Goal: Information Seeking & Learning: Learn about a topic

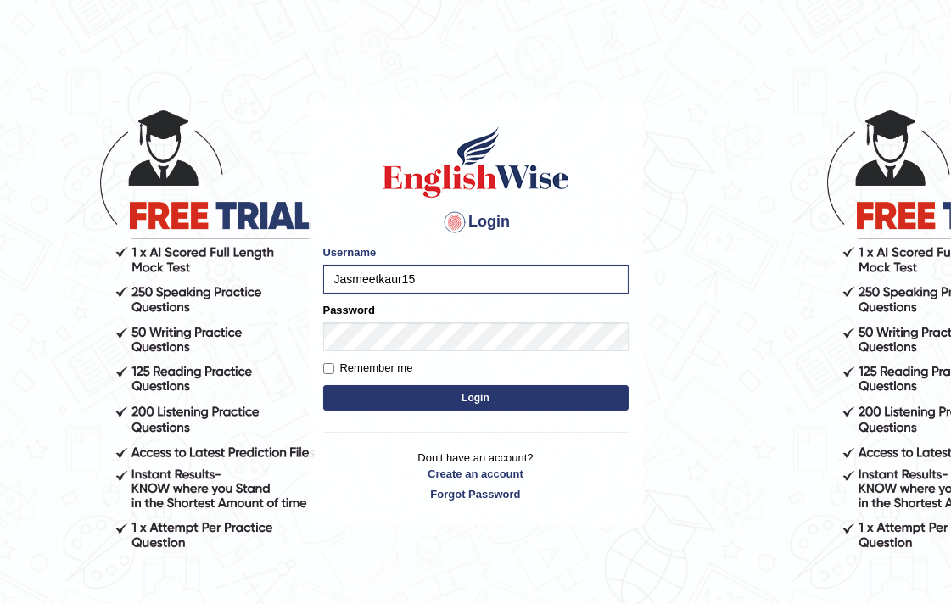
click at [323, 385] on button "Login" at bounding box center [475, 397] width 305 height 25
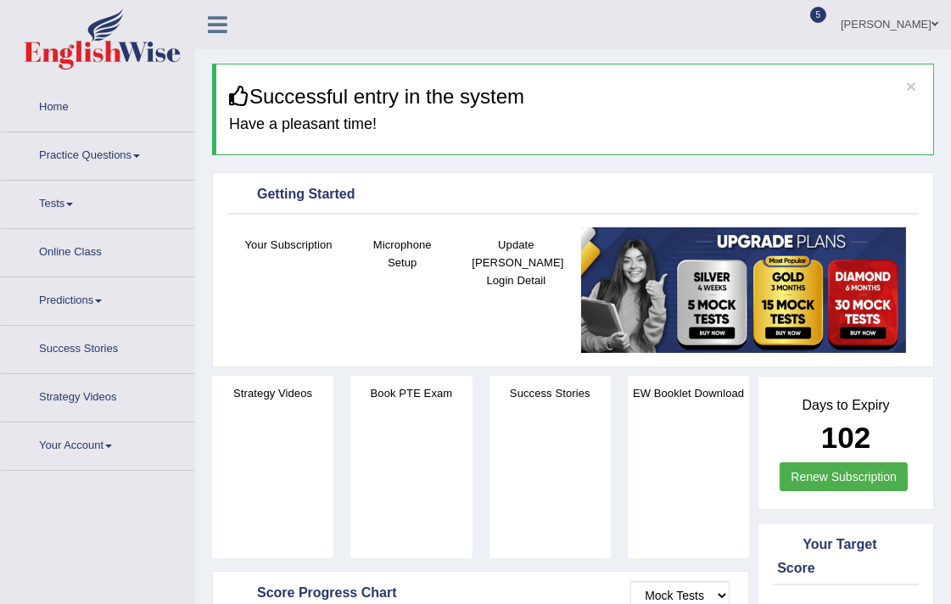
click at [87, 191] on link "Tests" at bounding box center [97, 202] width 193 height 42
click at [92, 165] on link "Practice Questions" at bounding box center [97, 153] width 193 height 42
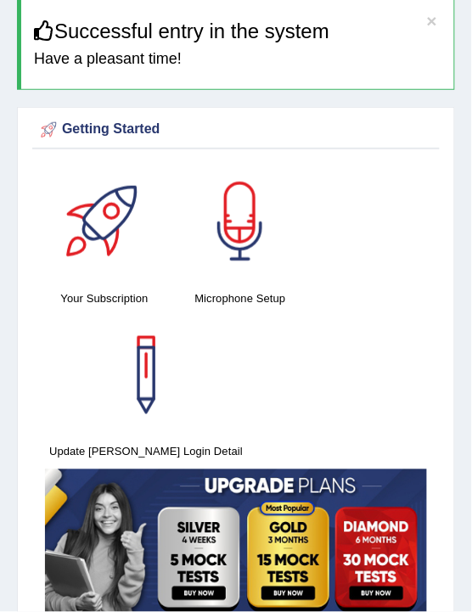
click at [242, 197] on div at bounding box center [240, 221] width 119 height 119
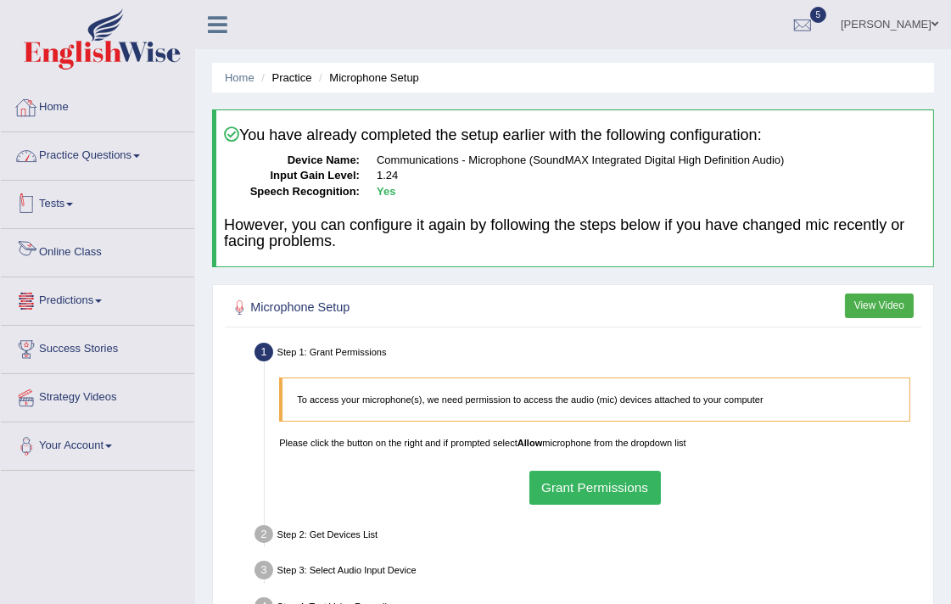
click at [81, 117] on link "Home" at bounding box center [97, 105] width 193 height 42
click at [86, 154] on link "Practice Questions" at bounding box center [97, 153] width 193 height 42
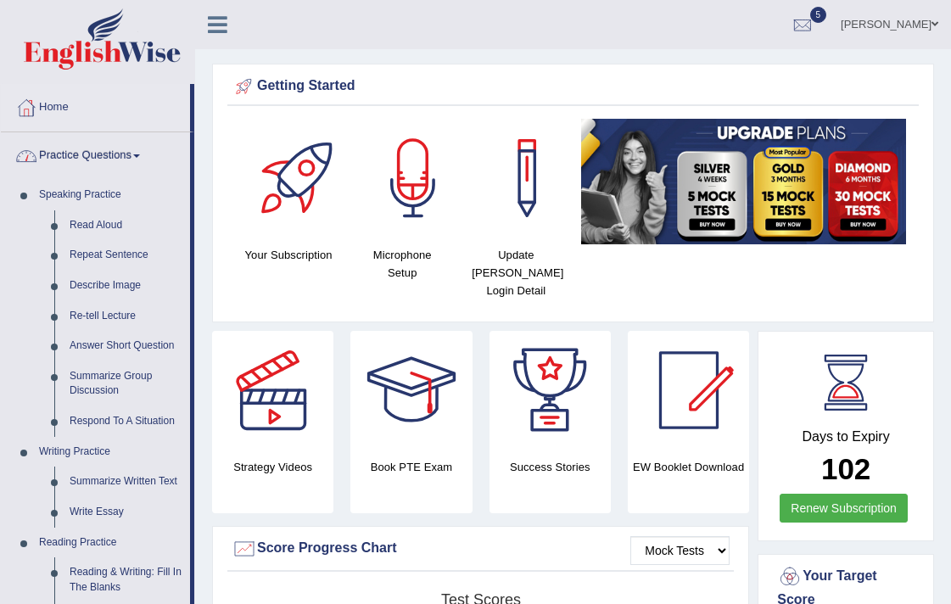
click at [98, 221] on link "Read Aloud" at bounding box center [126, 225] width 128 height 31
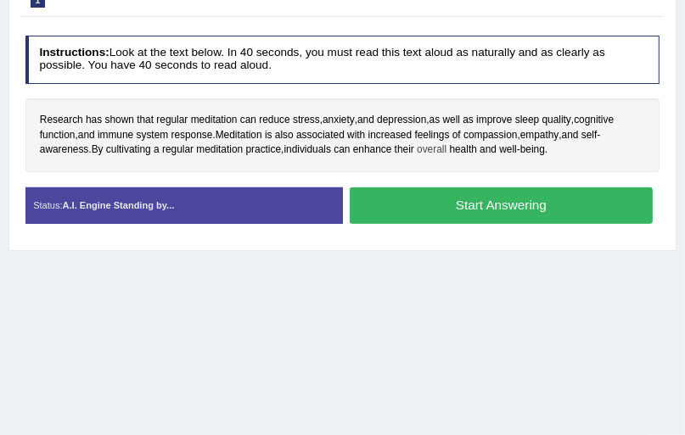
click at [433, 154] on span "overall" at bounding box center [432, 150] width 30 height 15
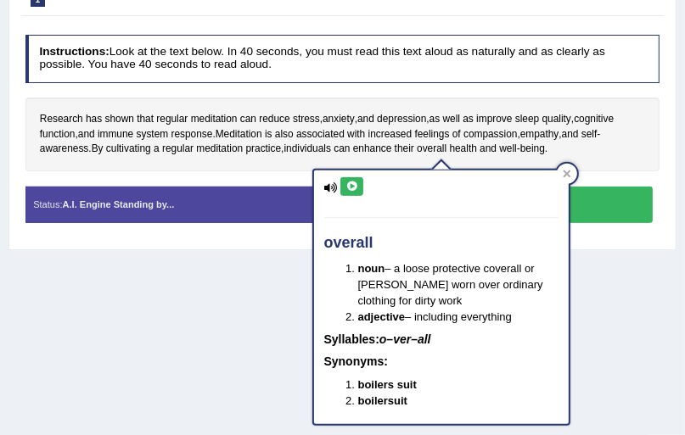
click at [422, 103] on div "Research has shown that regular meditation can reduce stress , anxiety , and de…" at bounding box center [342, 135] width 635 height 74
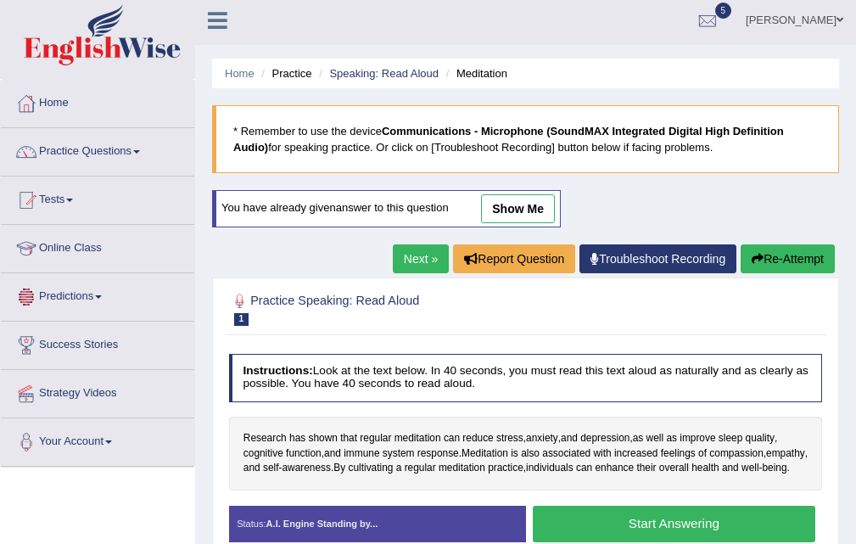
scroll to position [0, 0]
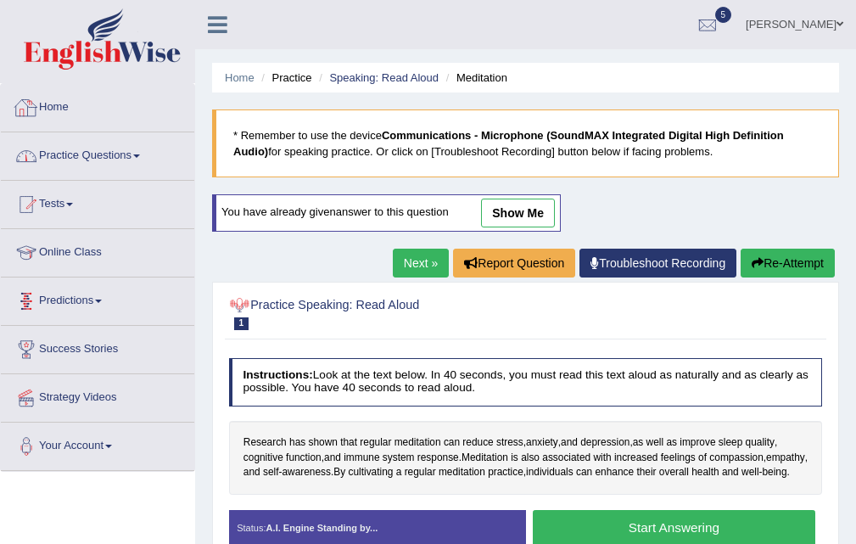
drag, startPoint x: 95, startPoint y: 139, endPoint x: 103, endPoint y: 151, distance: 14.1
click at [95, 139] on link "Practice Questions" at bounding box center [97, 153] width 193 height 42
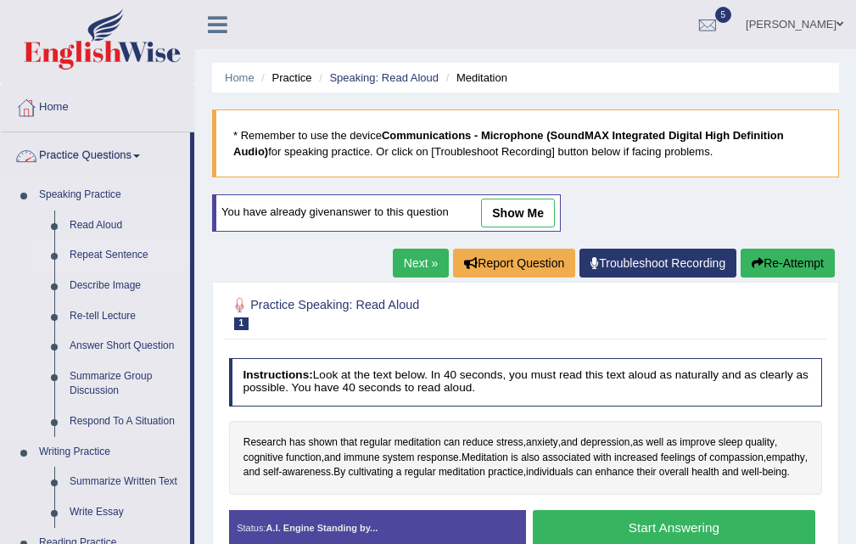
click at [109, 248] on link "Repeat Sentence" at bounding box center [126, 255] width 128 height 31
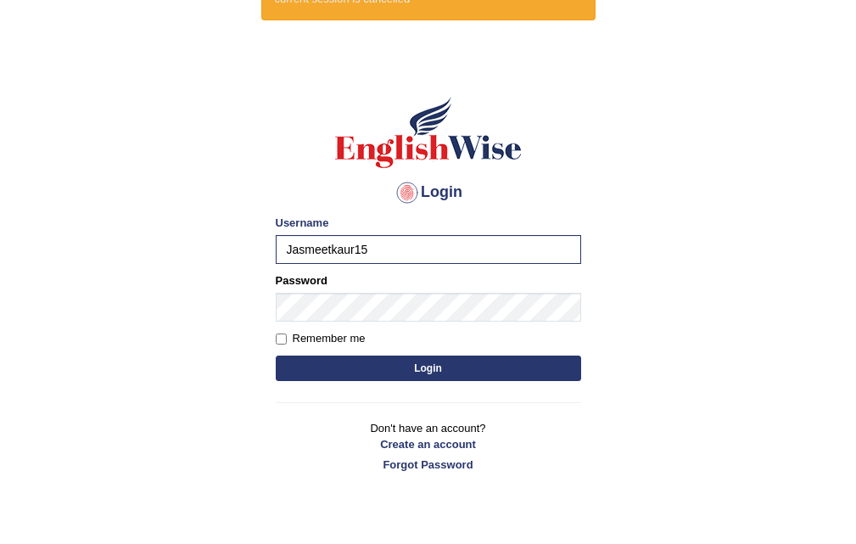
scroll to position [84, 0]
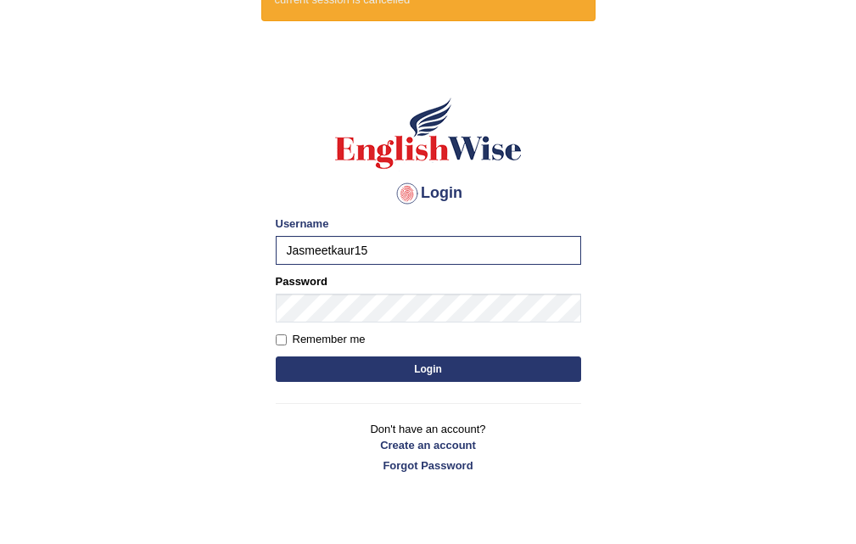
click at [276, 356] on button "Login" at bounding box center [428, 368] width 305 height 25
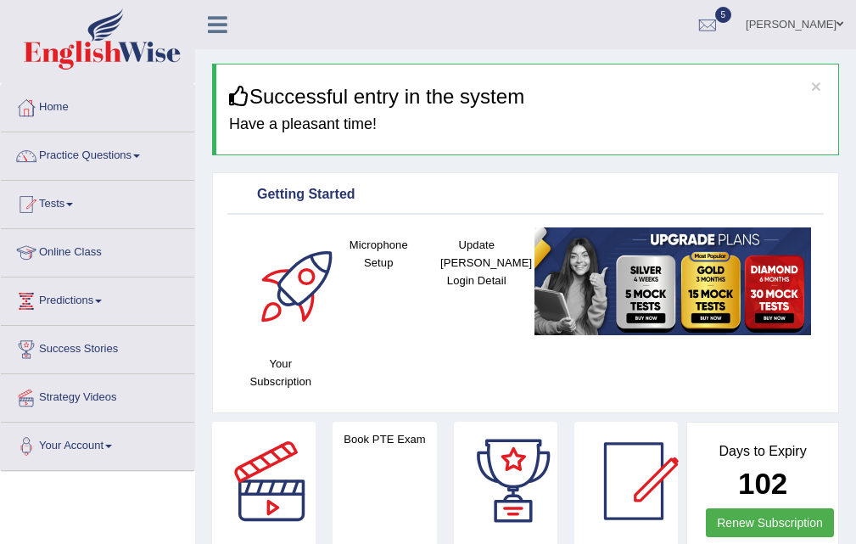
click at [83, 144] on link "Practice Questions" at bounding box center [97, 153] width 193 height 42
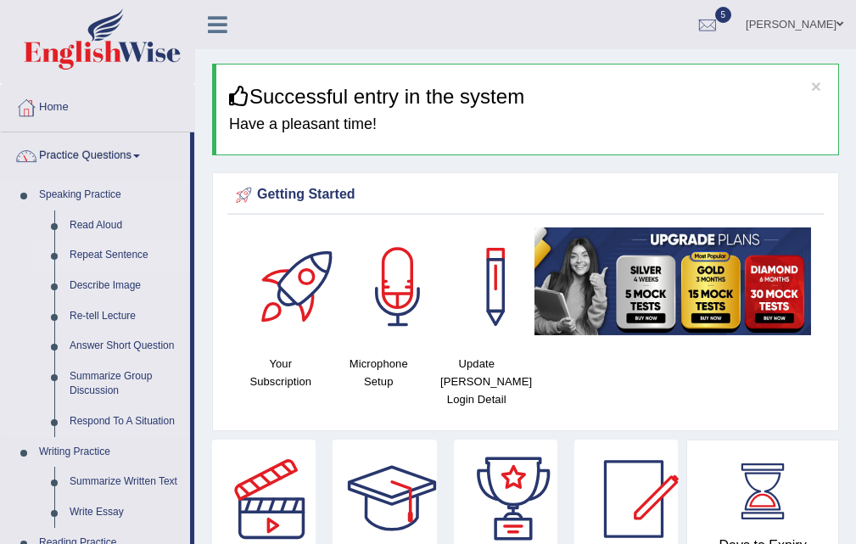
click at [103, 250] on link "Repeat Sentence" at bounding box center [126, 255] width 128 height 31
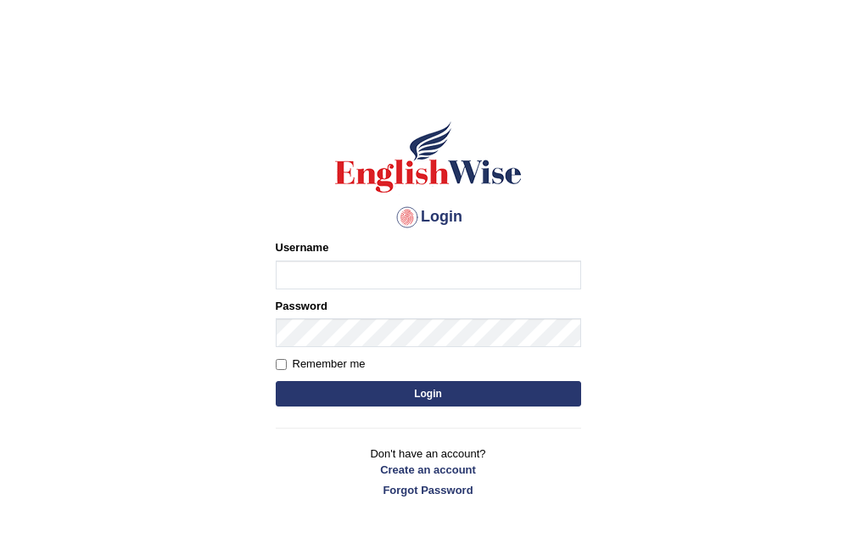
drag, startPoint x: 0, startPoint y: 0, endPoint x: 386, endPoint y: 278, distance: 475.8
click at [386, 278] on input "Username" at bounding box center [428, 274] width 305 height 29
type input "Jasmeetkaur15"
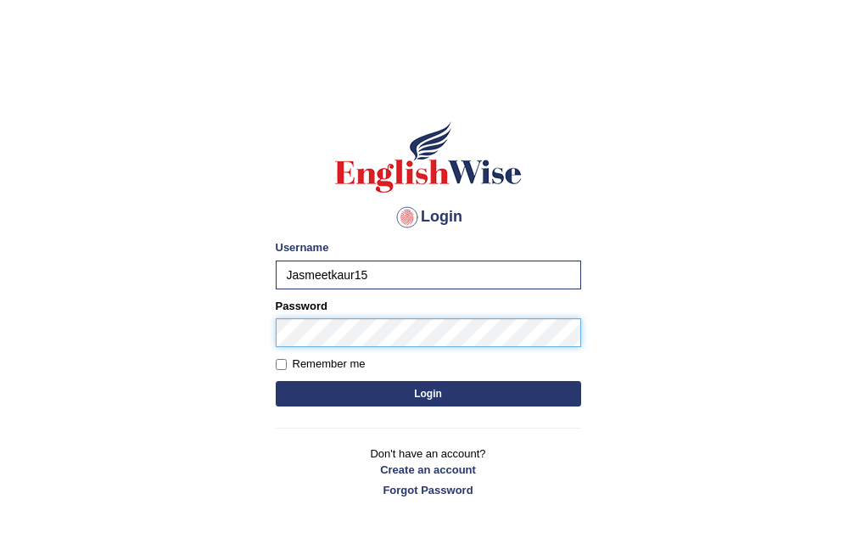
click at [276, 381] on button "Login" at bounding box center [428, 393] width 305 height 25
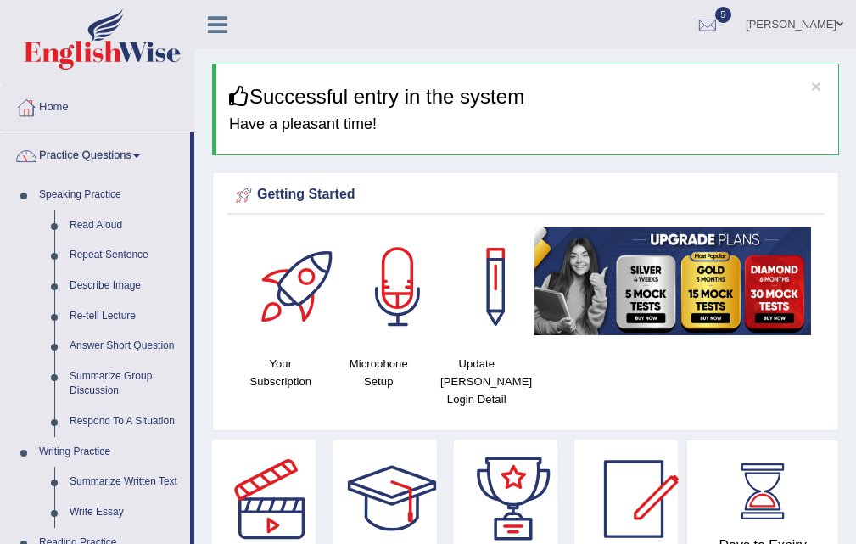
click at [107, 278] on link "Describe Image" at bounding box center [126, 286] width 128 height 31
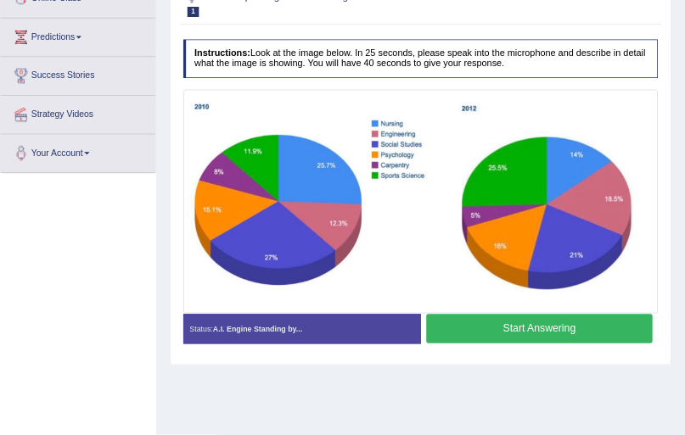
scroll to position [85, 0]
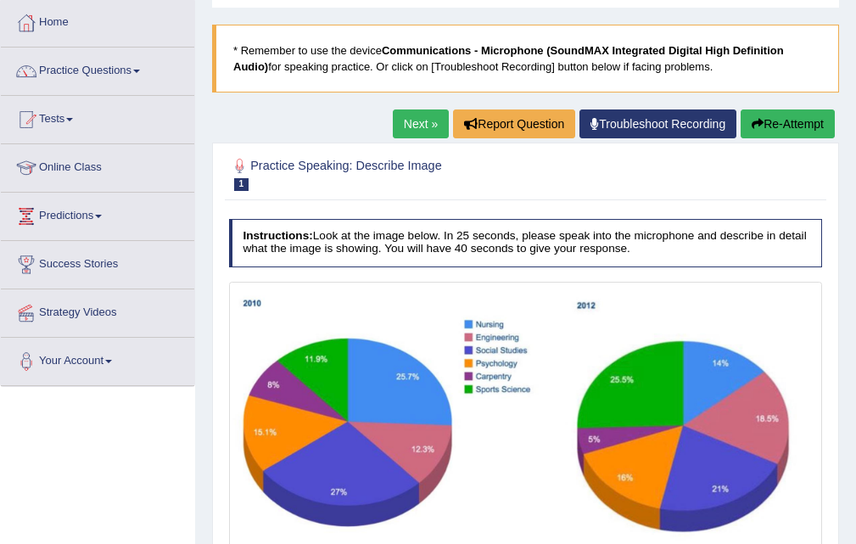
click at [740, 225] on h4 "Instructions: Look at the image below. In 25 seconds, please speak into the mic…" at bounding box center [526, 243] width 594 height 48
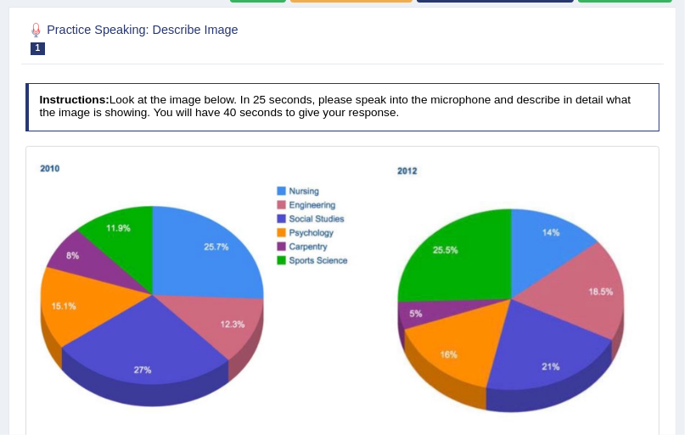
click at [532, 173] on img at bounding box center [342, 295] width 627 height 292
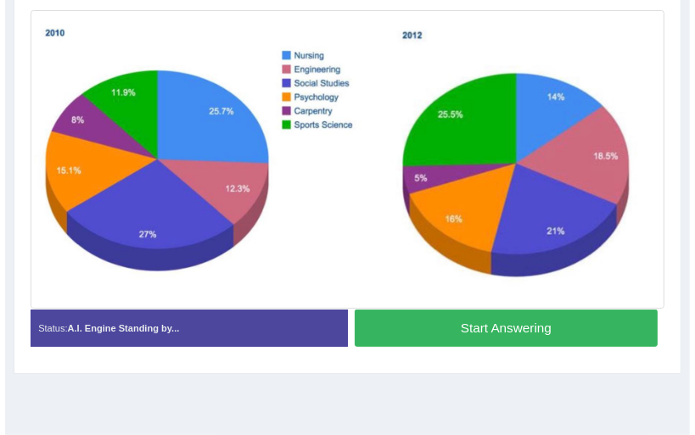
scroll to position [288, 0]
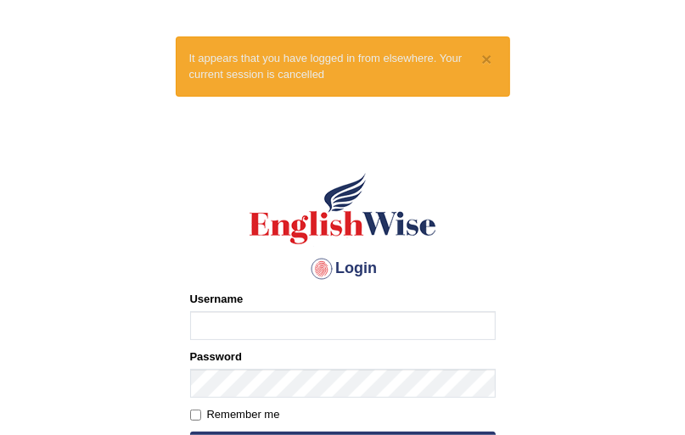
click at [234, 319] on input "Username" at bounding box center [342, 325] width 305 height 29
type input "Jasmeetkaur15"
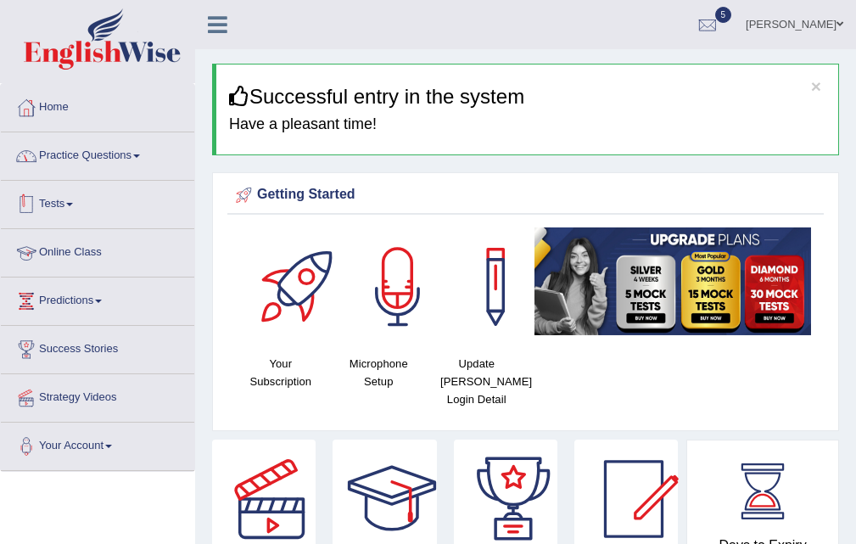
click at [94, 165] on link "Practice Questions" at bounding box center [97, 153] width 193 height 42
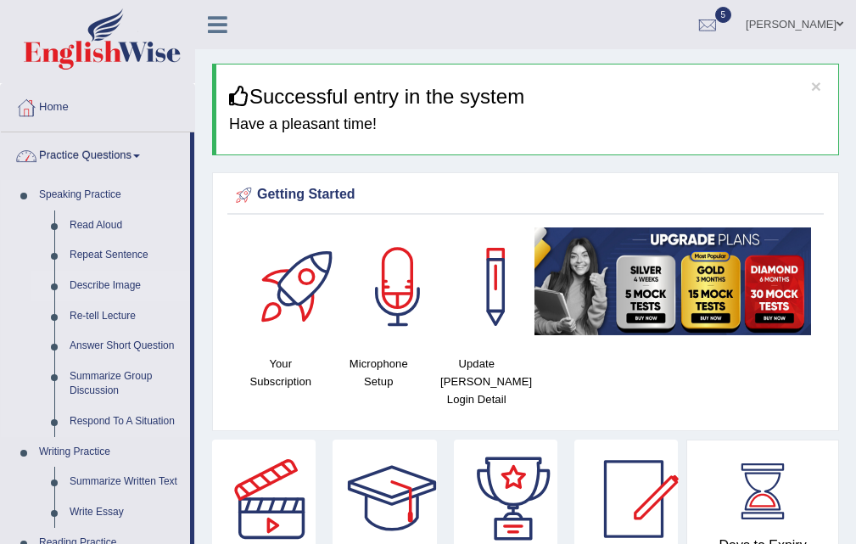
click at [94, 285] on link "Describe Image" at bounding box center [126, 286] width 128 height 31
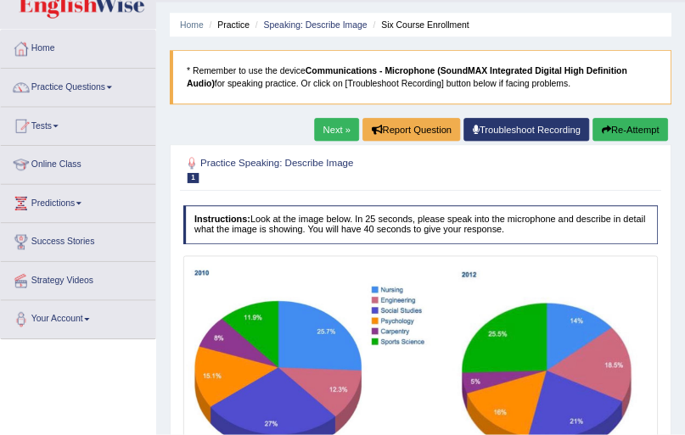
scroll to position [170, 0]
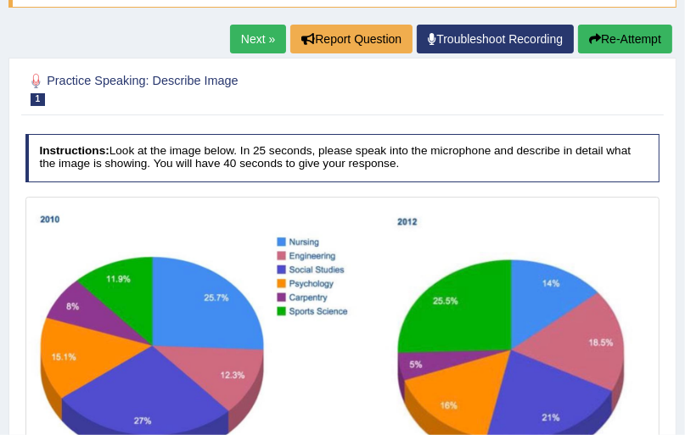
drag, startPoint x: 858, startPoint y: 4, endPoint x: 354, endPoint y: 233, distance: 554.3
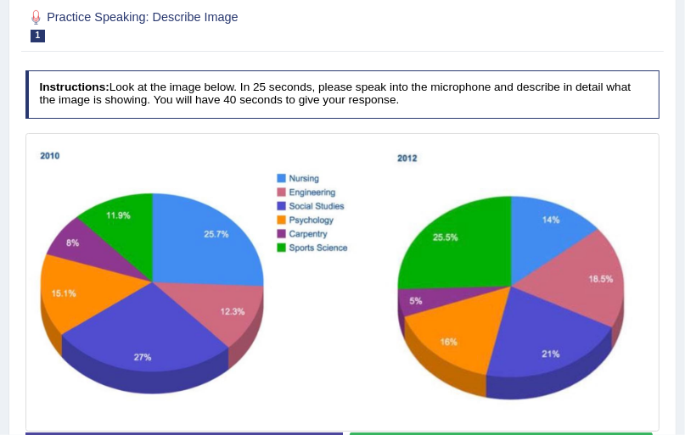
scroll to position [64, 0]
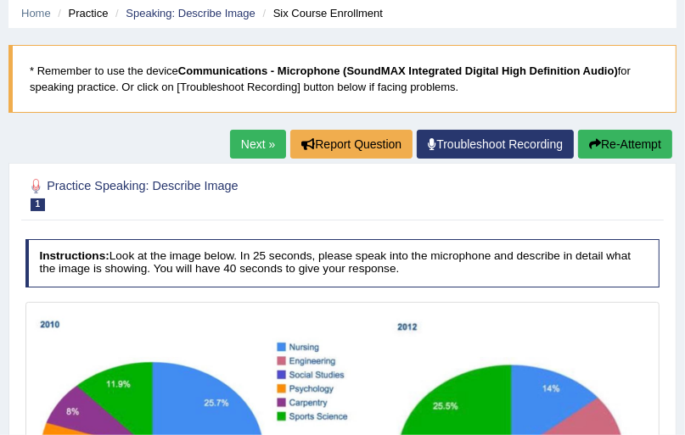
click at [239, 156] on link "Next »" at bounding box center [258, 144] width 56 height 29
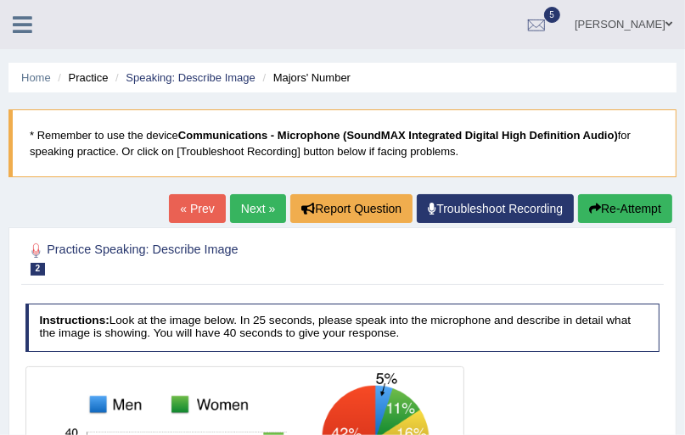
click at [253, 212] on link "Next »" at bounding box center [258, 208] width 56 height 29
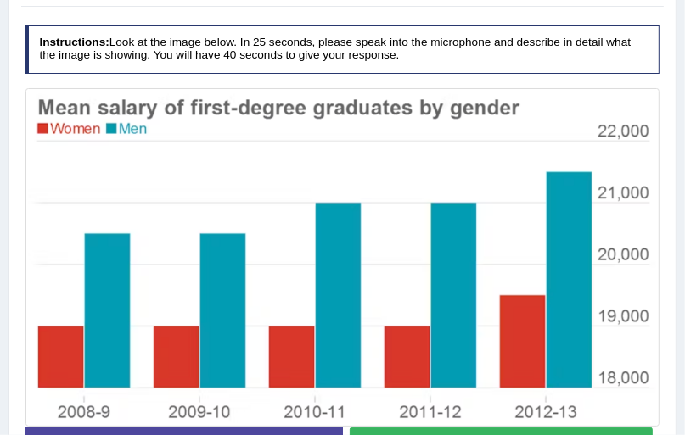
scroll to position [136, 0]
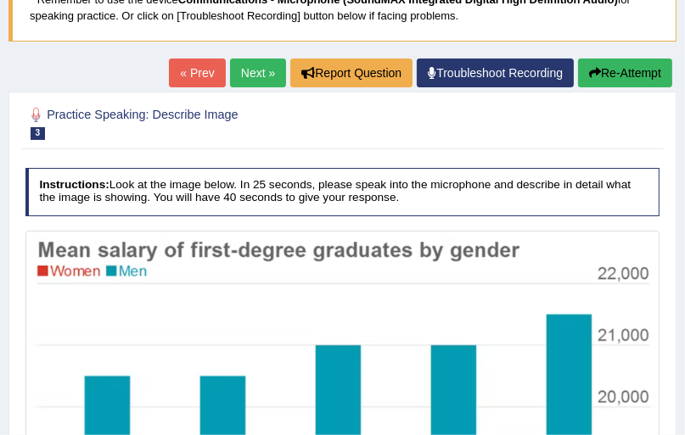
click at [274, 81] on link "Next »" at bounding box center [258, 73] width 56 height 29
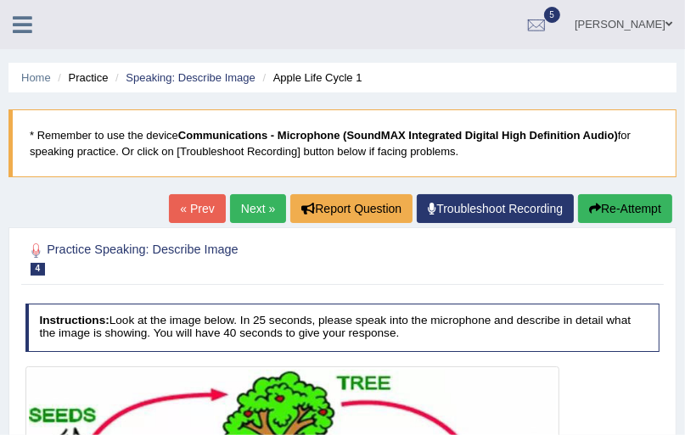
click at [255, 207] on link "Next »" at bounding box center [258, 208] width 56 height 29
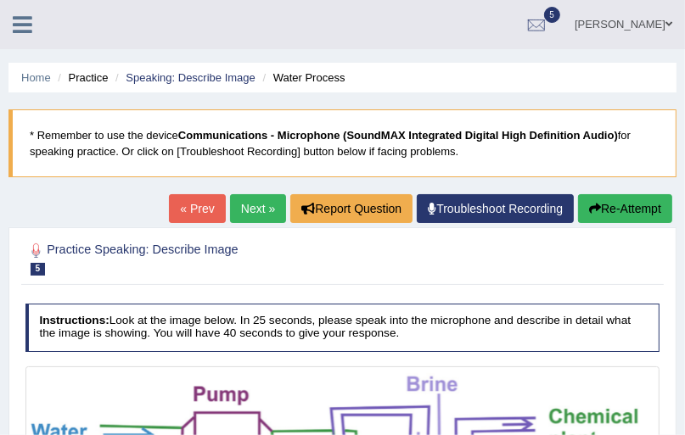
click at [254, 193] on div "Home Practice Speaking: Describe Image Water Process * Remember to use the devi…" at bounding box center [342, 440] width 685 height 881
click at [254, 206] on link "Next »" at bounding box center [258, 208] width 56 height 29
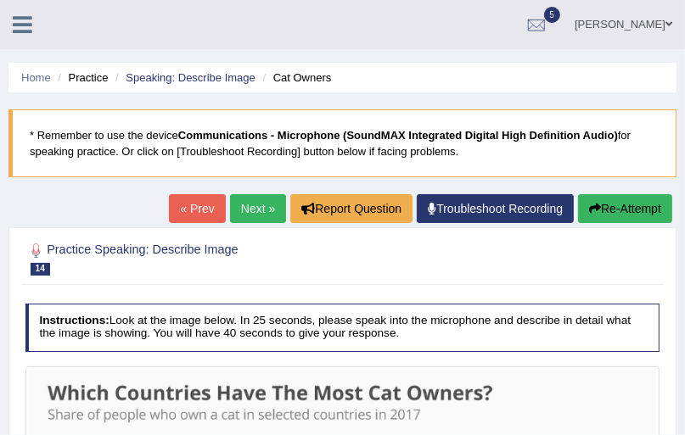
click at [248, 214] on link "Next »" at bounding box center [258, 208] width 56 height 29
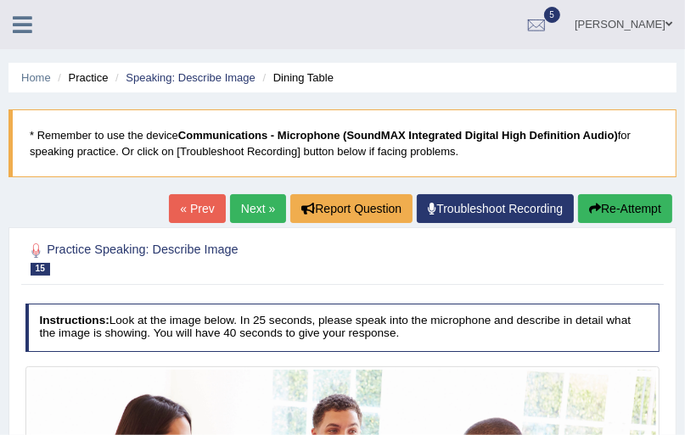
click at [242, 210] on link "Next »" at bounding box center [258, 208] width 56 height 29
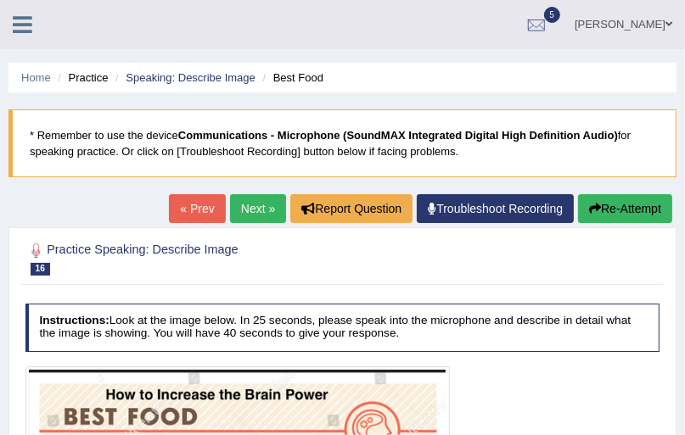
click at [528, 51] on div "Home Practice Speaking: Describe Image Best Food * Remember to use the device C…" at bounding box center [342, 438] width 685 height 876
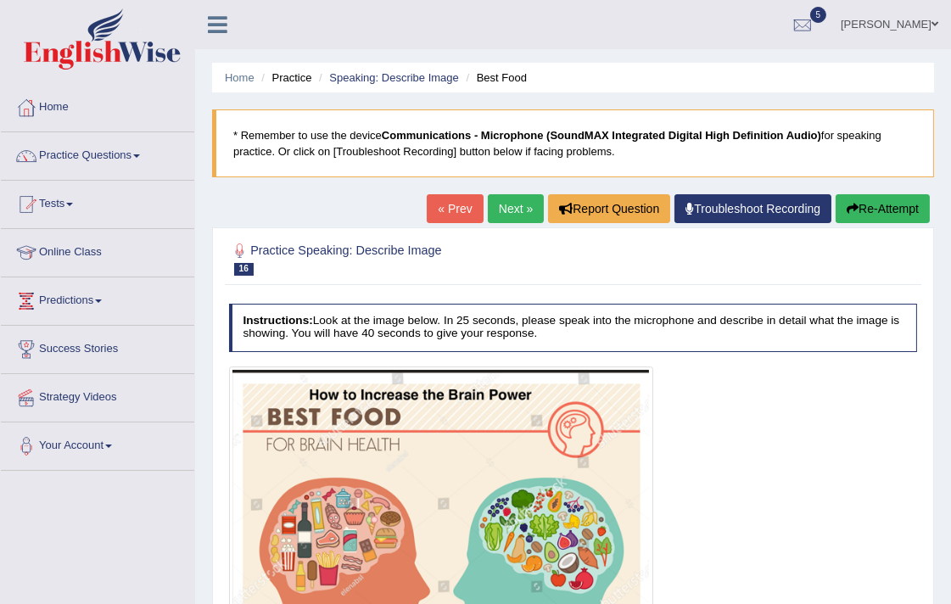
click at [589, 254] on h2 "Practice Speaking: Describe Image 16 Best Food" at bounding box center [442, 258] width 427 height 36
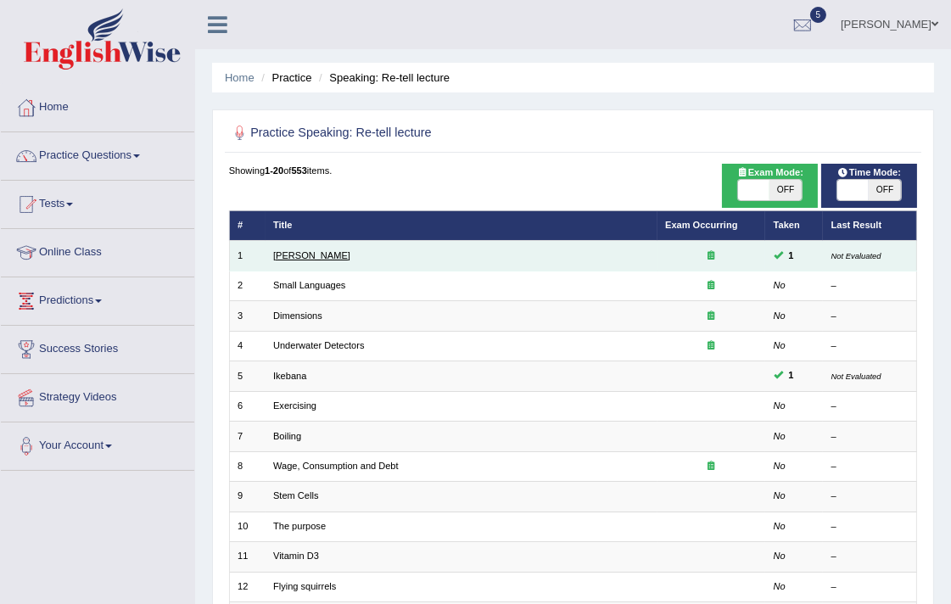
click at [306, 255] on link "Amory Lovins" at bounding box center [311, 255] width 77 height 10
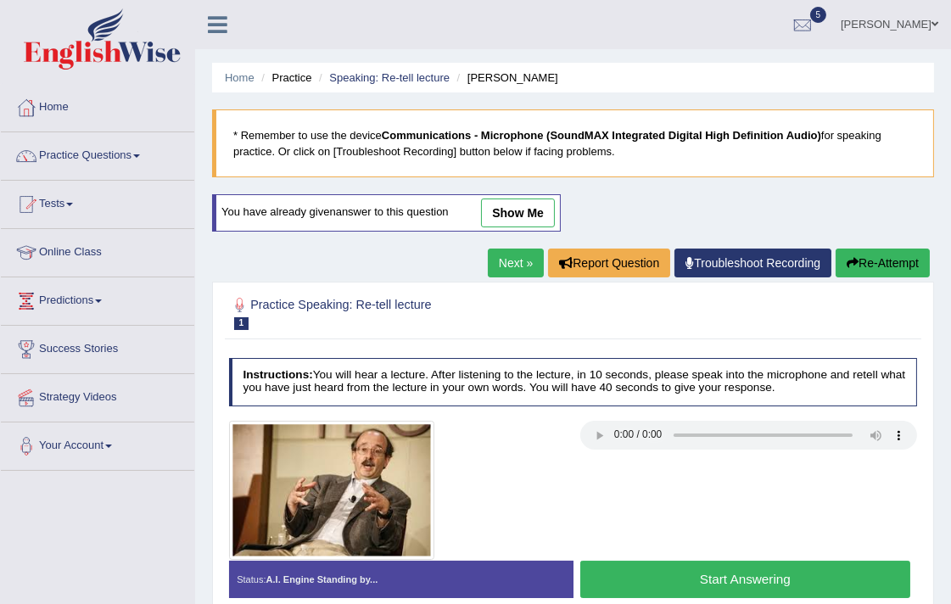
click at [499, 268] on link "Next »" at bounding box center [516, 263] width 56 height 29
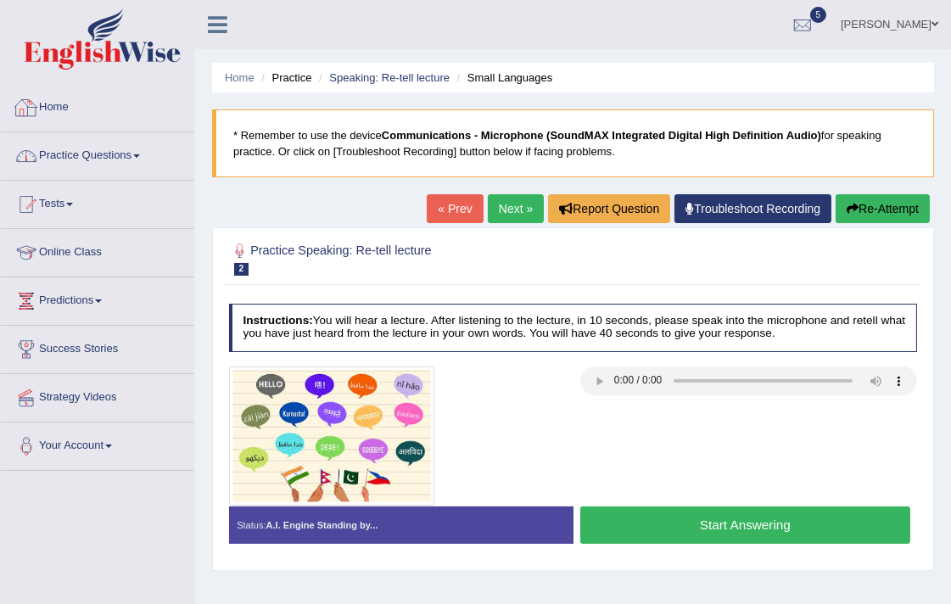
click at [92, 148] on link "Practice Questions" at bounding box center [97, 153] width 193 height 42
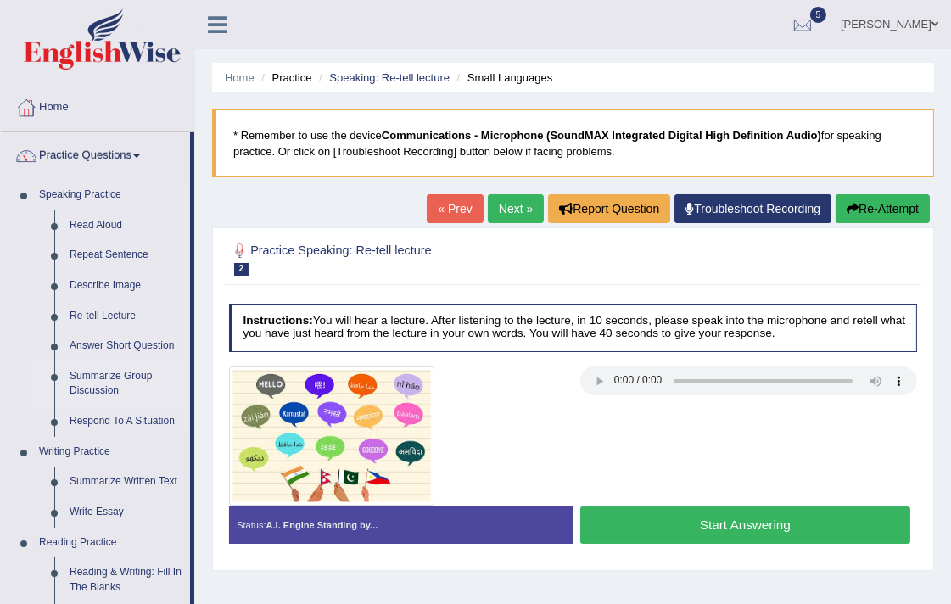
click at [110, 374] on link "Summarize Group Discussion" at bounding box center [126, 383] width 128 height 45
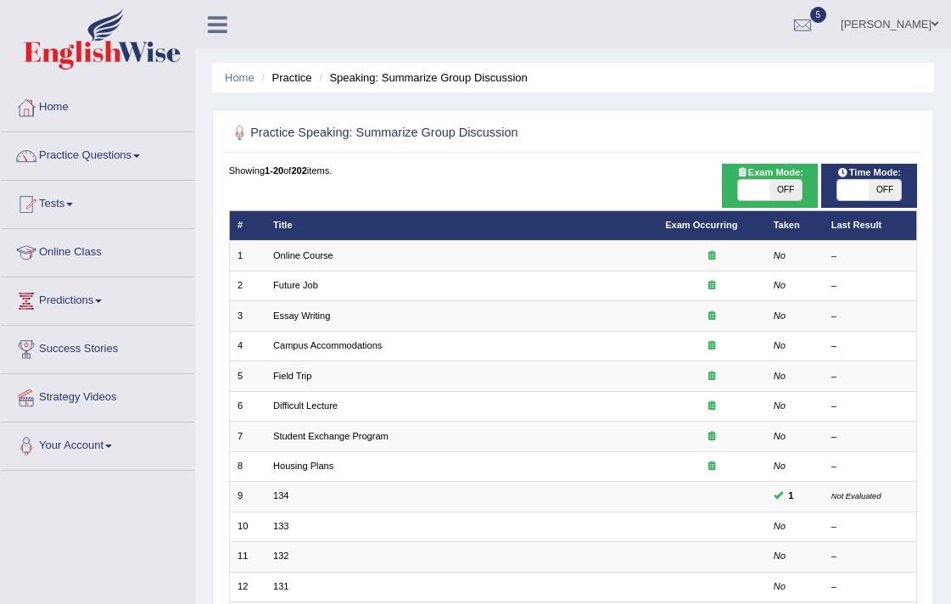
click at [304, 250] on link "Online Course" at bounding box center [303, 255] width 60 height 10
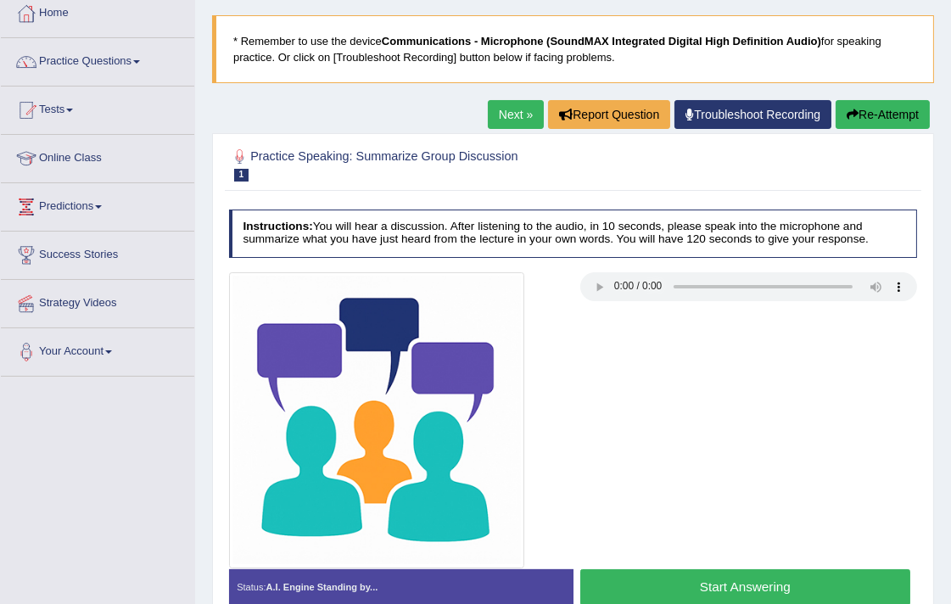
click at [599, 148] on h2 "Practice Speaking: Summarize Group Discussion 1 Online Course" at bounding box center [442, 164] width 427 height 36
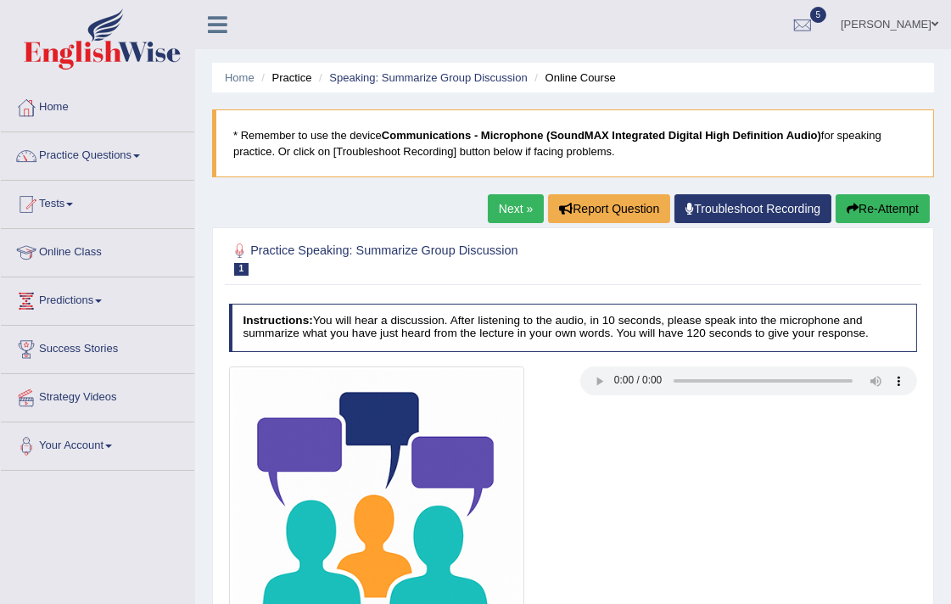
click at [499, 208] on link "Next »" at bounding box center [516, 208] width 56 height 29
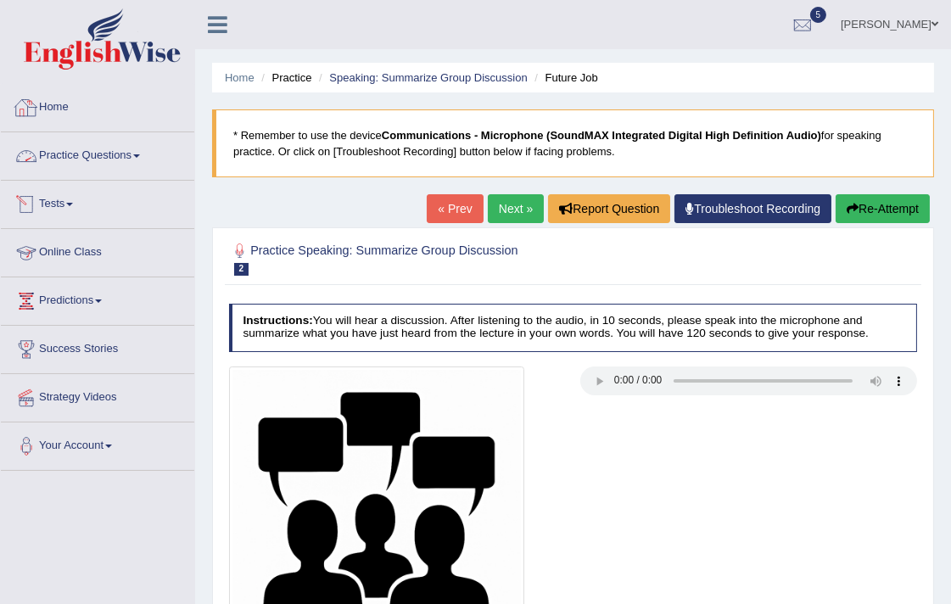
click at [87, 154] on link "Practice Questions" at bounding box center [97, 153] width 193 height 42
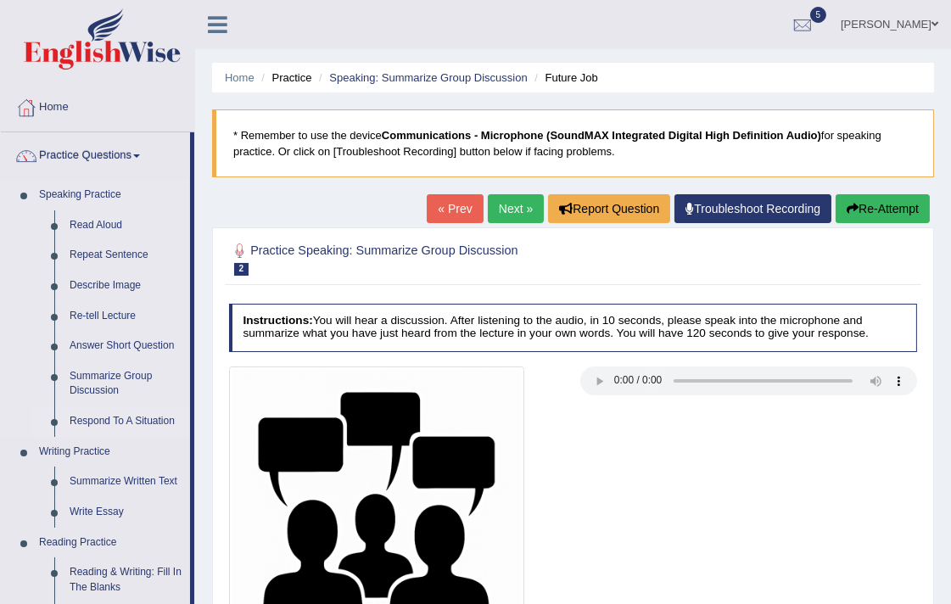
click at [97, 419] on link "Respond To A Situation" at bounding box center [126, 421] width 128 height 31
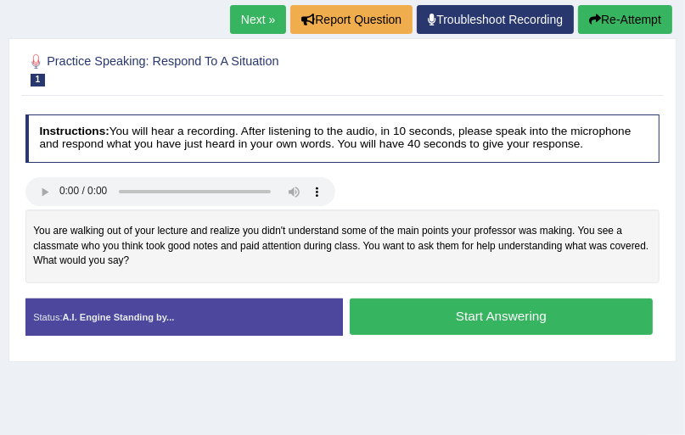
scroll to position [204, 0]
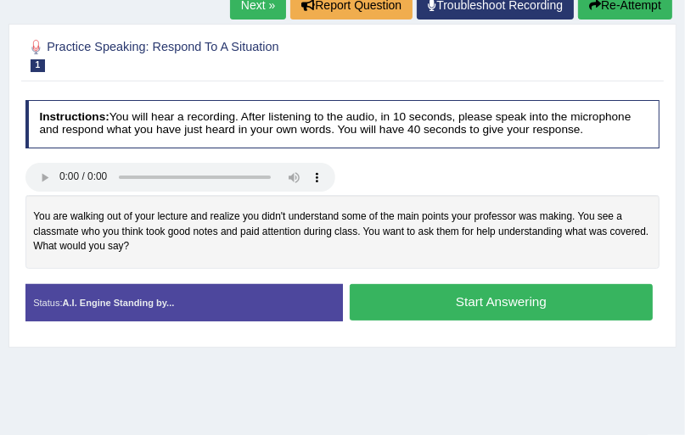
click at [372, 226] on div "You are walking out of your lecture and realize you didn't understand some of t…" at bounding box center [342, 232] width 635 height 74
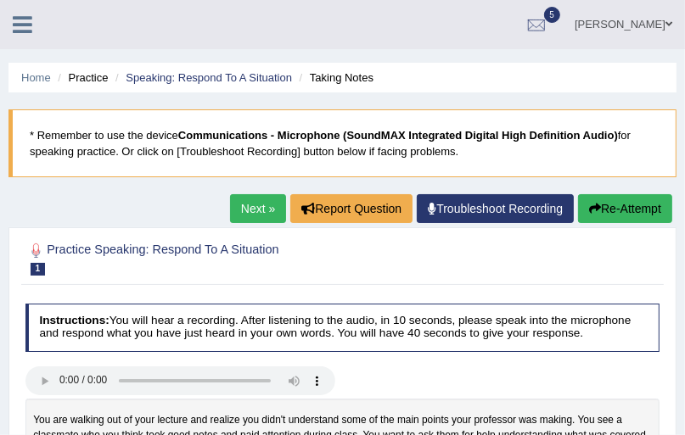
click at [266, 213] on link "Next »" at bounding box center [258, 208] width 56 height 29
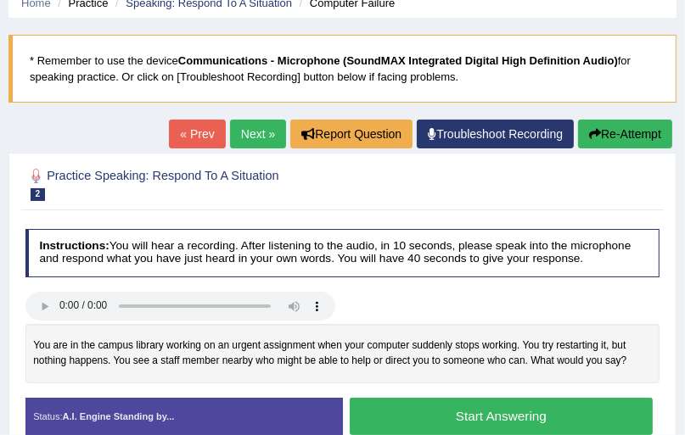
scroll to position [68, 0]
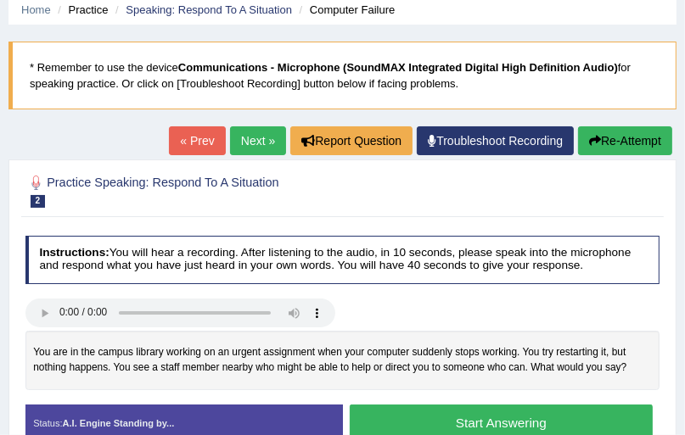
click at [242, 146] on link "Next »" at bounding box center [258, 140] width 56 height 29
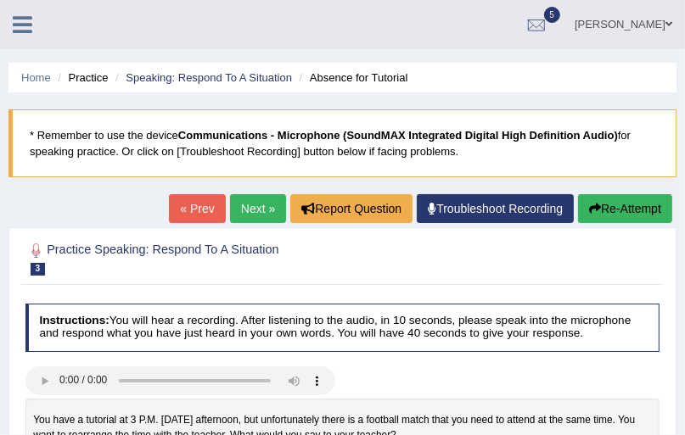
click at [269, 200] on link "Next »" at bounding box center [258, 208] width 56 height 29
